Goal: Information Seeking & Learning: Learn about a topic

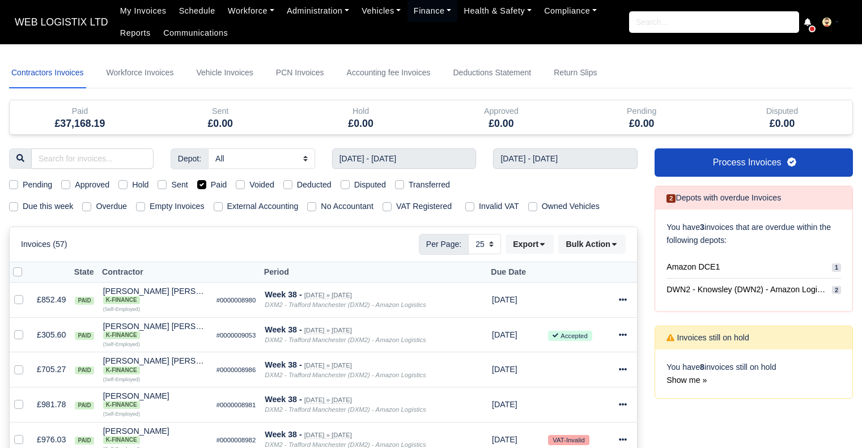
select select "25"
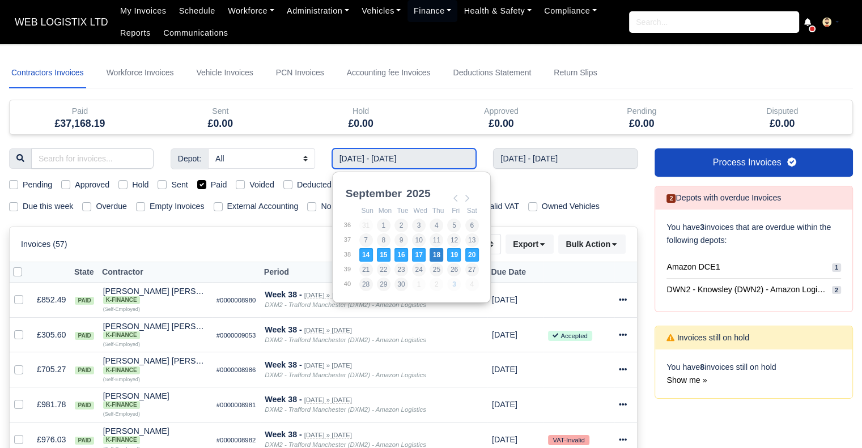
click at [403, 154] on input "14/09/2025 - 20/09/2025" at bounding box center [404, 158] width 144 height 20
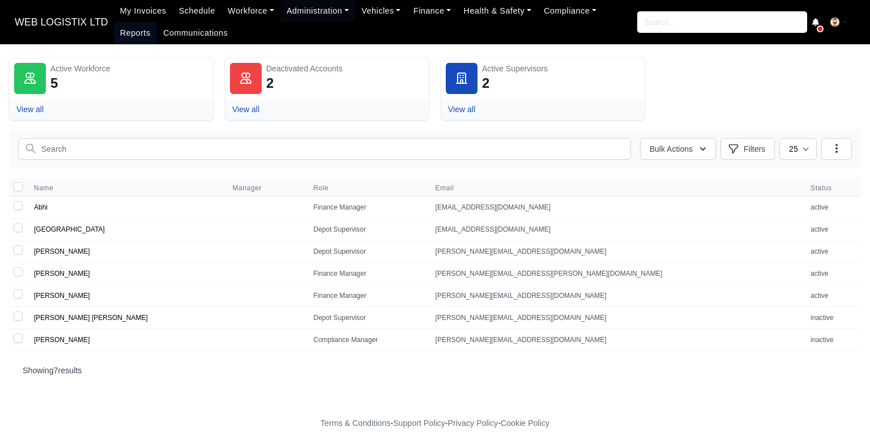
drag, startPoint x: 0, startPoint y: 0, endPoint x: 605, endPoint y: 6, distance: 605.1
click at [157, 22] on link "Reports" at bounding box center [135, 33] width 43 height 22
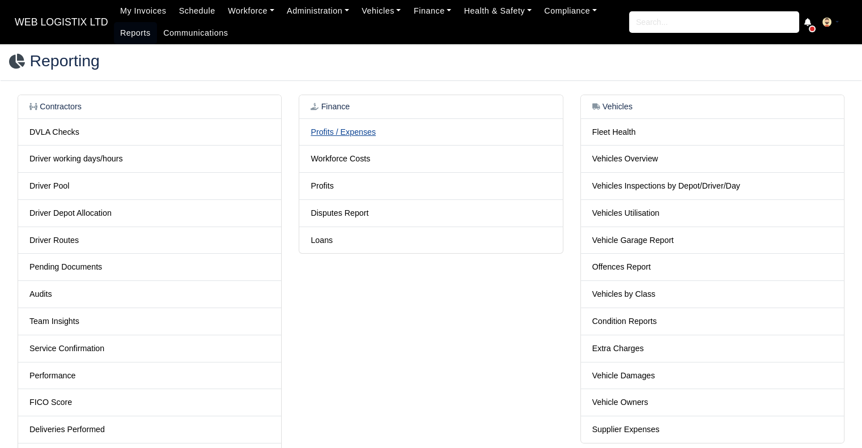
click at [331, 133] on link "Profits / Expenses" at bounding box center [342, 131] width 65 height 9
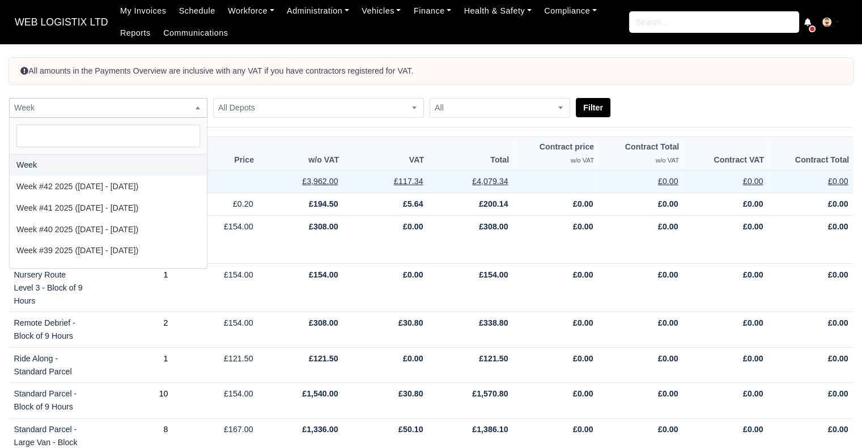
click at [163, 108] on span "Week" at bounding box center [108, 108] width 197 height 14
select select "2025-09-21|2025-09-27"
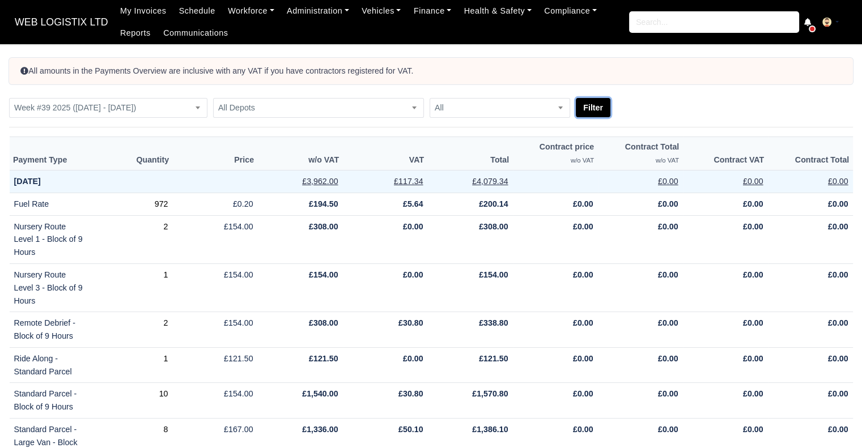
click at [596, 104] on button "Filter" at bounding box center [593, 107] width 35 height 19
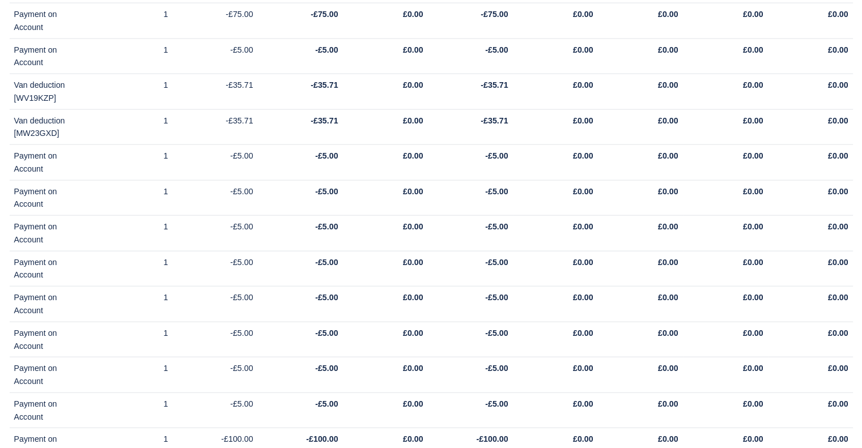
scroll to position [14962, 0]
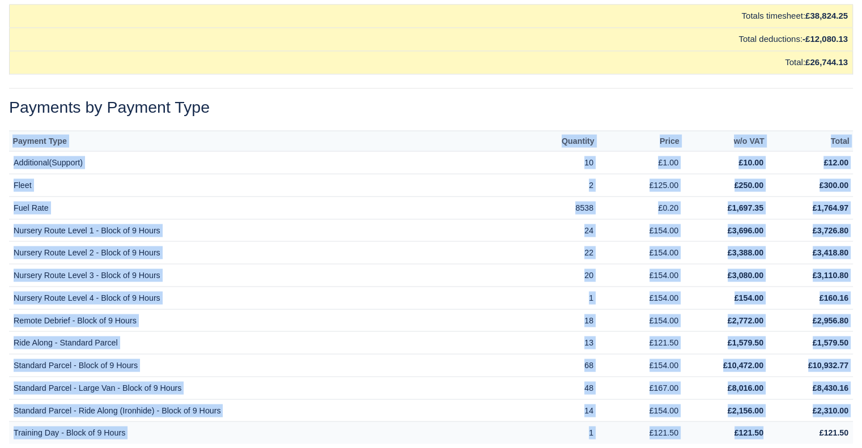
drag, startPoint x: 8, startPoint y: 118, endPoint x: 778, endPoint y: 387, distance: 816.3
click at [778, 387] on div "Payment Type Quantity Price w/o VAT Total Additional(Support) 10 £1.00 £10.00 £…" at bounding box center [431, 287] width 861 height 314
copy div "Payment Type Quantity Price w/o VAT Total Additional(Support) 10 £1.00 £10.00 £…"
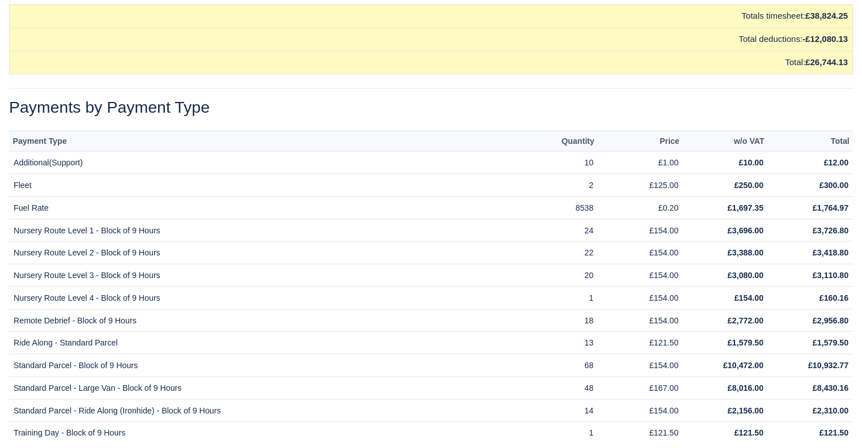
click at [659, 97] on h2 "Payments by Payment Type" at bounding box center [431, 106] width 844 height 19
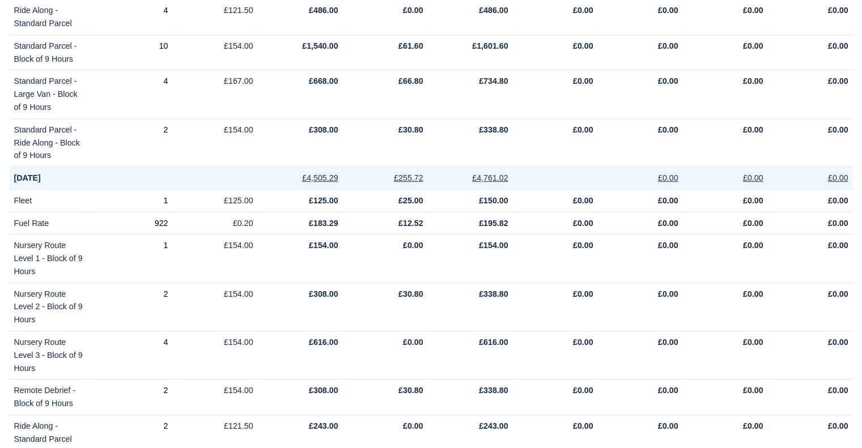
scroll to position [0, 0]
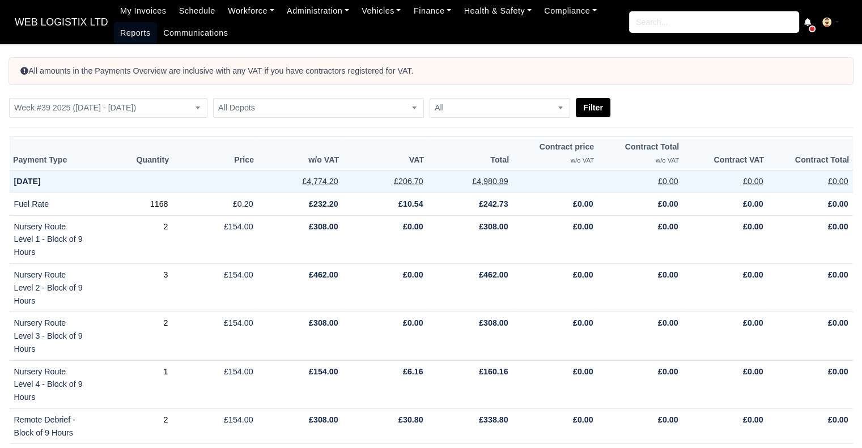
click at [124, 36] on link "Reports" at bounding box center [135, 33] width 43 height 22
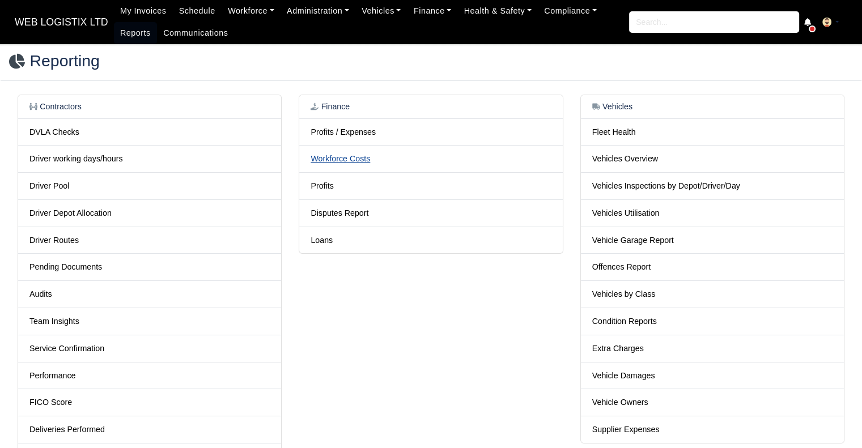
click at [352, 156] on link "Workforce Costs" at bounding box center [339, 158] width 59 height 9
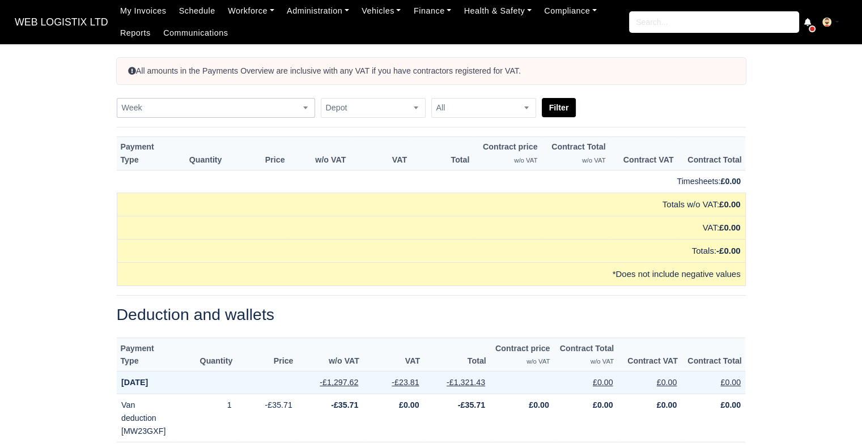
click at [163, 108] on span "Week" at bounding box center [215, 108] width 197 height 14
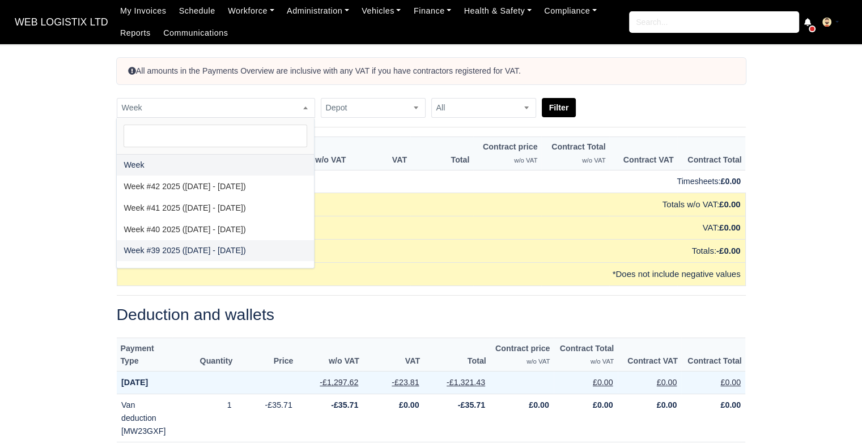
select select "[DATE]|[DATE]"
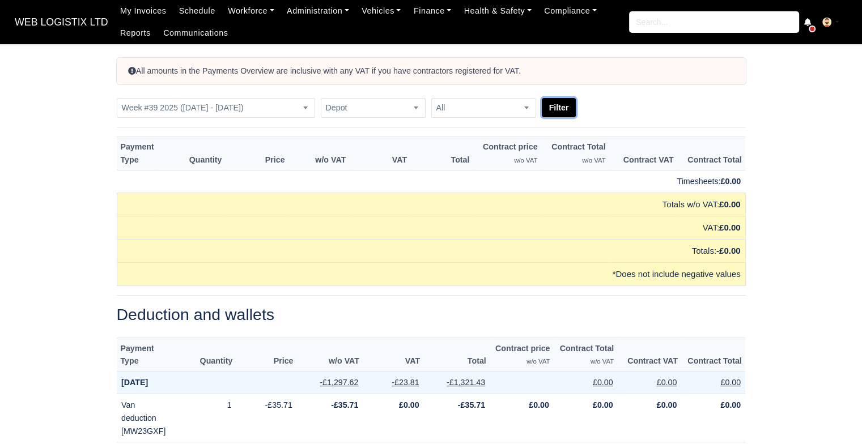
click at [556, 111] on button "Filter" at bounding box center [559, 107] width 35 height 19
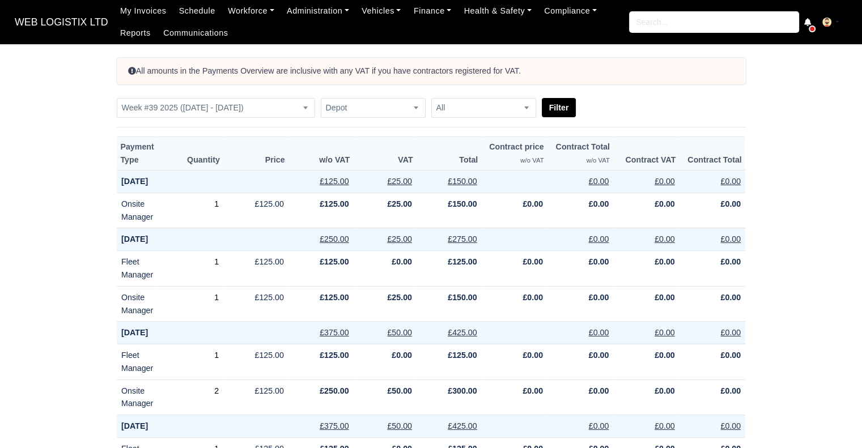
click at [641, 101] on form "Week Week #42 2025 (12 October - 18 October) Week #41 2025 (05 October - 11 Oct…" at bounding box center [431, 108] width 629 height 20
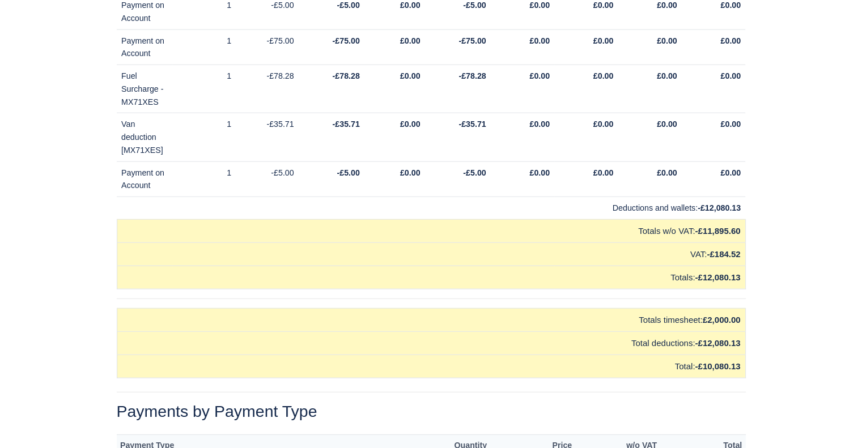
scroll to position [15775, 0]
